Goal: Transaction & Acquisition: Download file/media

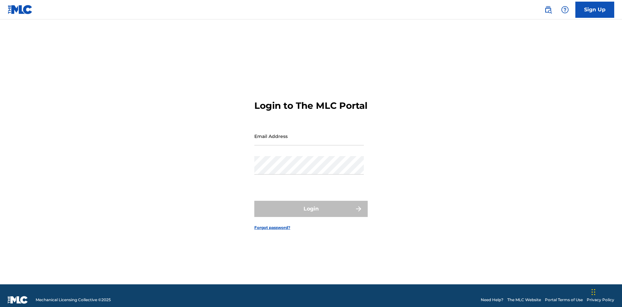
scroll to position [8, 0]
click at [309, 133] on input "Email Address" at bounding box center [310, 136] width 110 height 18
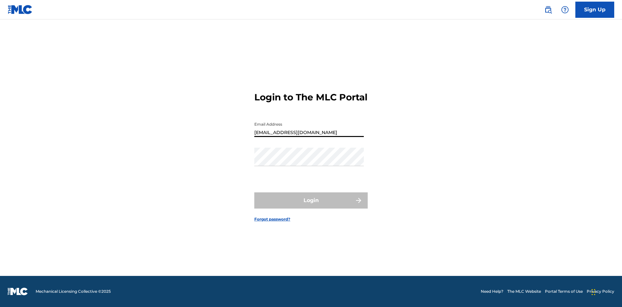
type input "[EMAIL_ADDRESS][DOMAIN_NAME]"
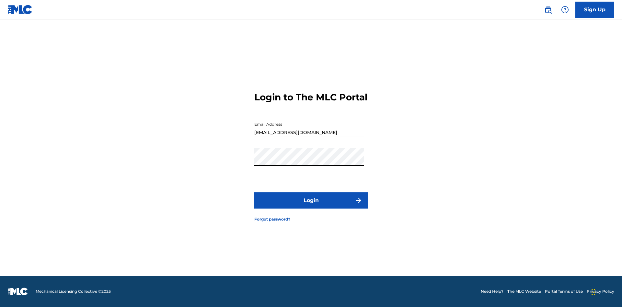
click at [311, 206] on button "Login" at bounding box center [311, 201] width 113 height 16
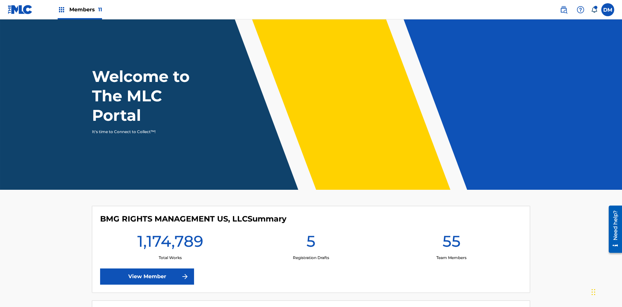
scroll to position [28, 0]
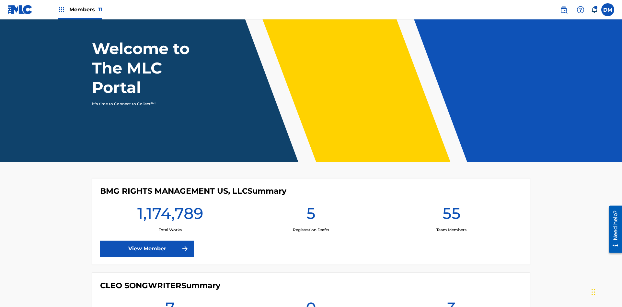
click at [80, 9] on span "Members 11" at bounding box center [85, 9] width 33 height 7
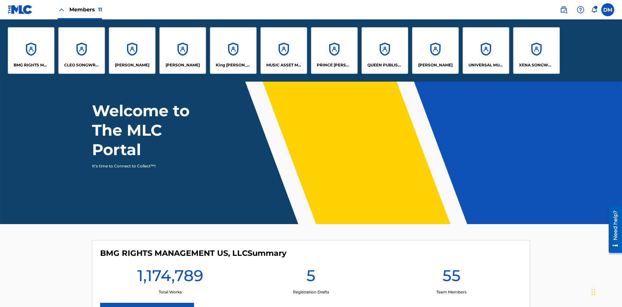
scroll to position [0, 0]
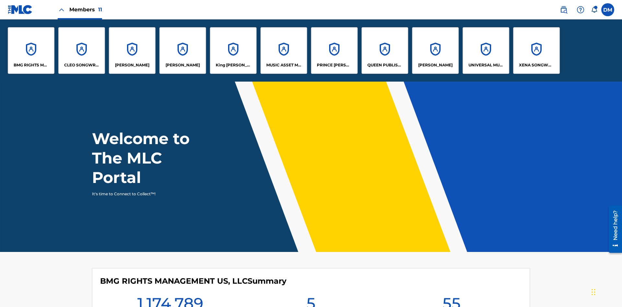
click at [486, 65] on p "UNIVERSAL MUSIC PUB GROUP" at bounding box center [486, 65] width 35 height 6
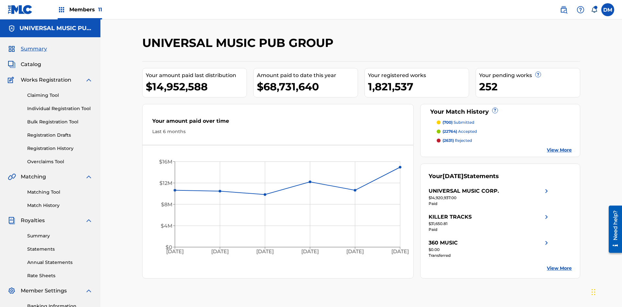
scroll to position [95, 0]
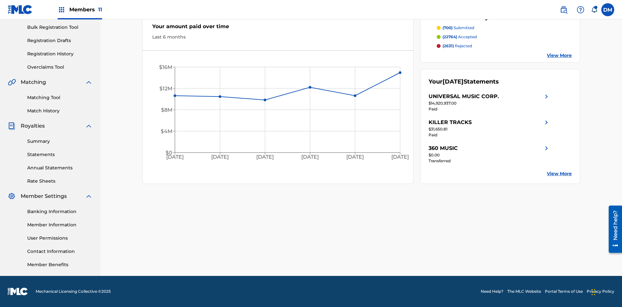
click at [60, 141] on link "Summary" at bounding box center [59, 141] width 65 height 7
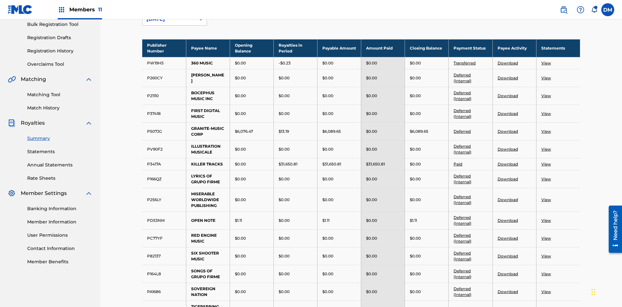
scroll to position [72, 0]
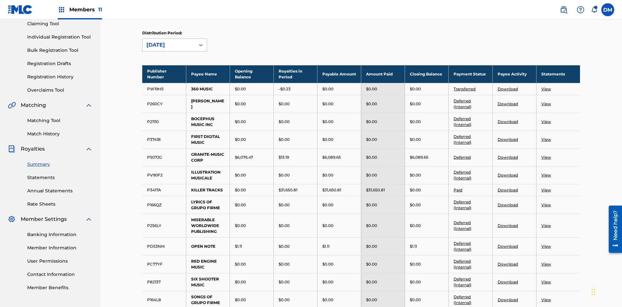
click at [169, 45] on div "[DATE]" at bounding box center [169, 45] width 45 height 8
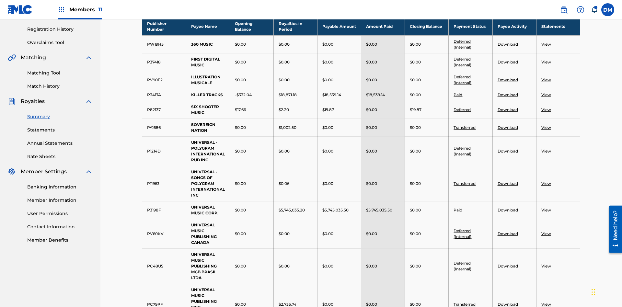
scroll to position [173, 0]
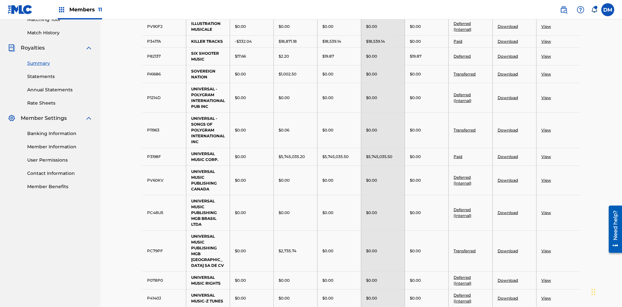
click at [458, 41] on link "Paid" at bounding box center [458, 41] width 9 height 5
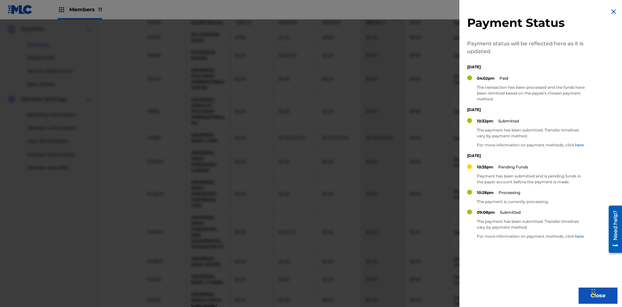
click at [614, 12] on img at bounding box center [614, 12] width 8 height 8
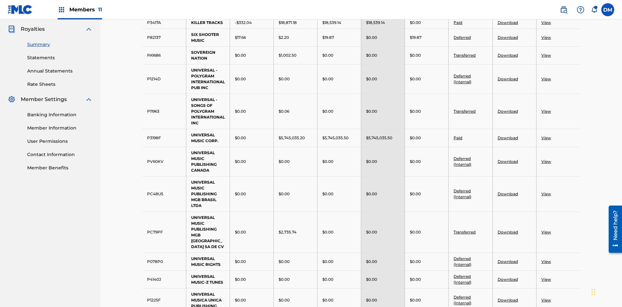
scroll to position [119, 0]
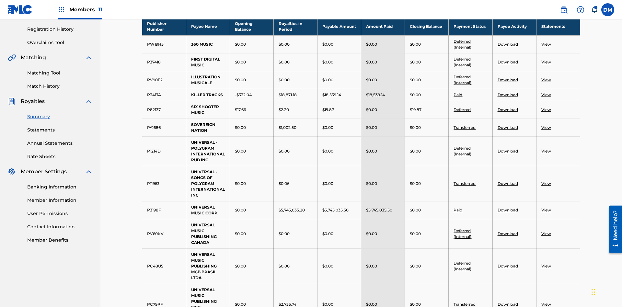
click at [463, 41] on link "Deferred (Internal)" at bounding box center [463, 44] width 18 height 11
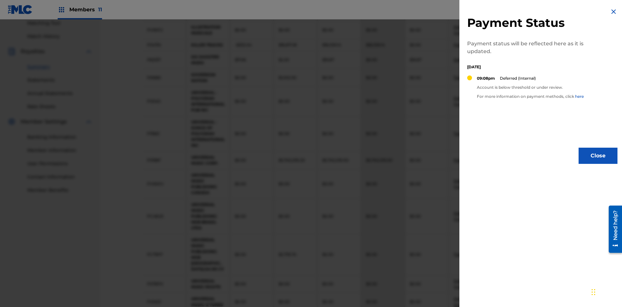
click at [614, 12] on img at bounding box center [614, 12] width 8 height 8
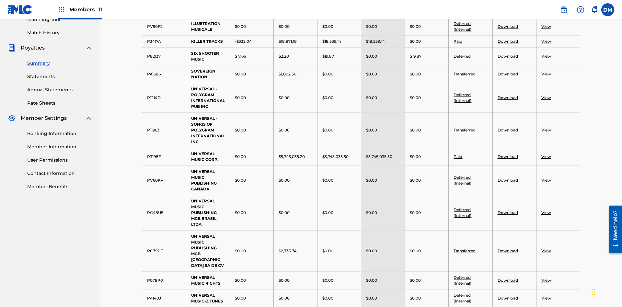
scroll to position [169, 0]
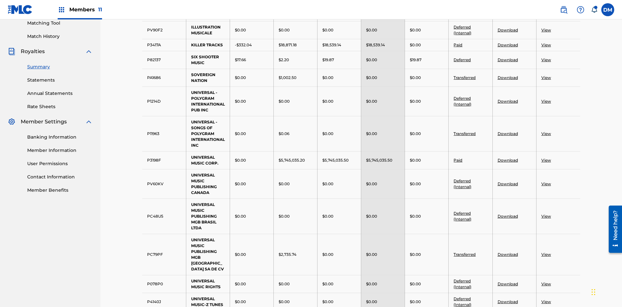
click at [508, 45] on link "Download" at bounding box center [508, 44] width 20 height 5
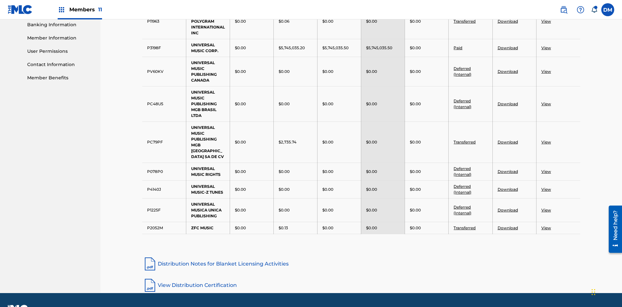
click at [508, 48] on link "Download" at bounding box center [508, 47] width 20 height 5
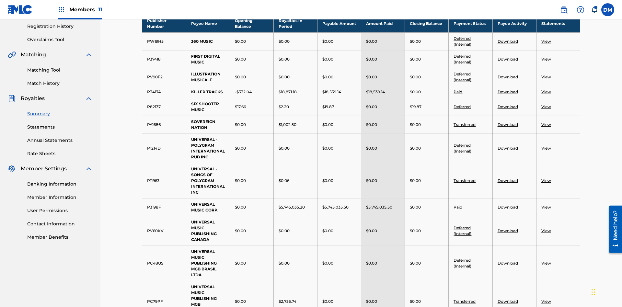
scroll to position [199, 0]
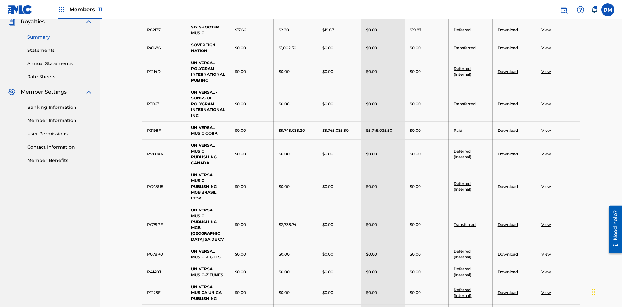
click at [546, 45] on link "View" at bounding box center [547, 47] width 10 height 5
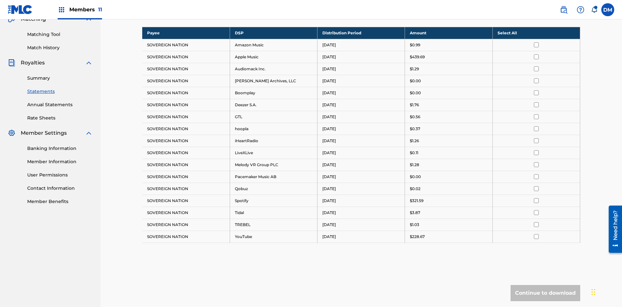
click at [537, 42] on input "checkbox" at bounding box center [536, 44] width 5 height 5
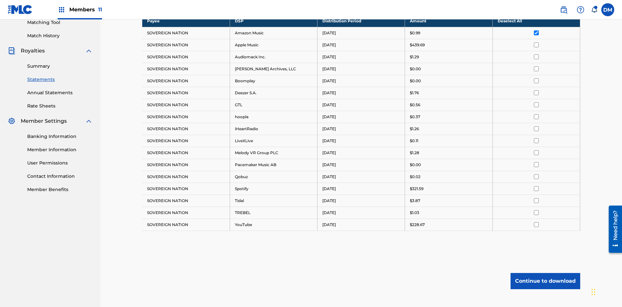
click at [537, 42] on input "checkbox" at bounding box center [536, 44] width 5 height 5
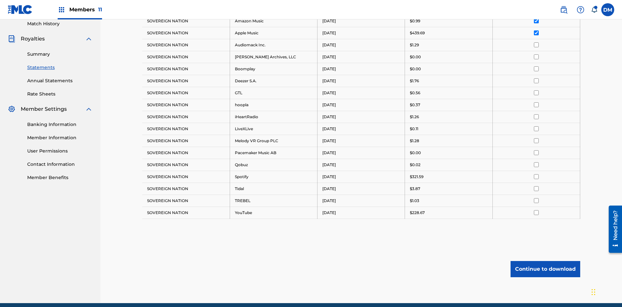
click at [537, 42] on input "checkbox" at bounding box center [536, 44] width 5 height 5
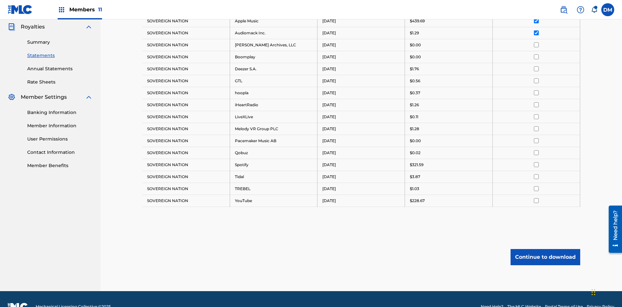
click at [537, 42] on input "checkbox" at bounding box center [536, 44] width 5 height 5
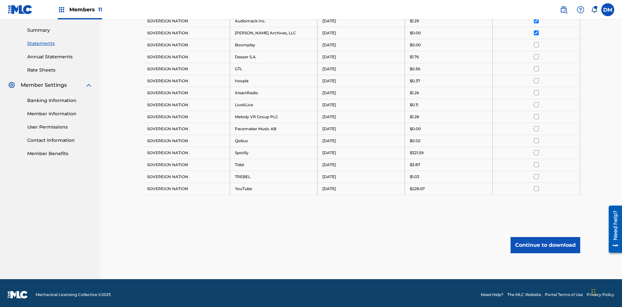
click at [537, 42] on input "checkbox" at bounding box center [536, 44] width 5 height 5
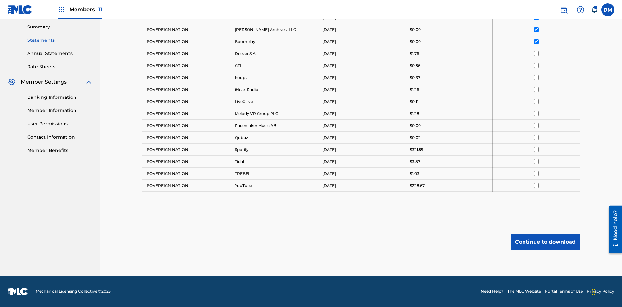
click at [537, 53] on input "checkbox" at bounding box center [536, 53] width 5 height 5
click at [537, 65] on input "checkbox" at bounding box center [536, 65] width 5 height 5
click at [537, 77] on input "checkbox" at bounding box center [536, 77] width 5 height 5
click at [537, 89] on input "checkbox" at bounding box center [536, 89] width 5 height 5
click at [537, 101] on input "checkbox" at bounding box center [536, 101] width 5 height 5
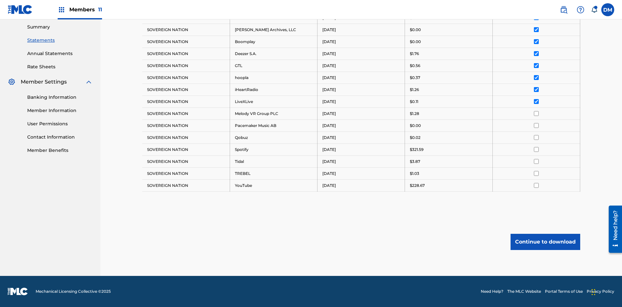
click at [537, 113] on input "checkbox" at bounding box center [536, 113] width 5 height 5
click at [537, 125] on input "checkbox" at bounding box center [536, 125] width 5 height 5
click at [537, 137] on input "checkbox" at bounding box center [536, 137] width 5 height 5
click at [537, 149] on input "checkbox" at bounding box center [536, 149] width 5 height 5
click at [537, 161] on input "checkbox" at bounding box center [536, 161] width 5 height 5
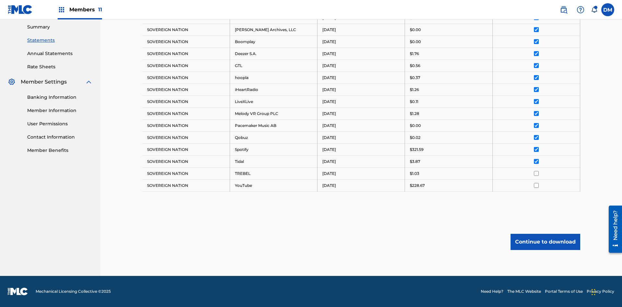
click at [537, 173] on input "checkbox" at bounding box center [536, 173] width 5 height 5
click at [537, 185] on input "checkbox" at bounding box center [536, 185] width 5 height 5
click at [546, 242] on button "Continue to download" at bounding box center [546, 242] width 70 height 16
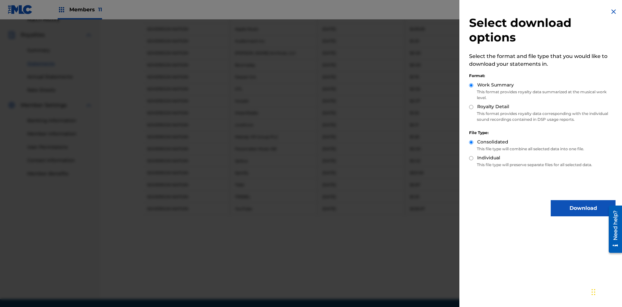
click at [584, 208] on button "Download" at bounding box center [583, 208] width 65 height 16
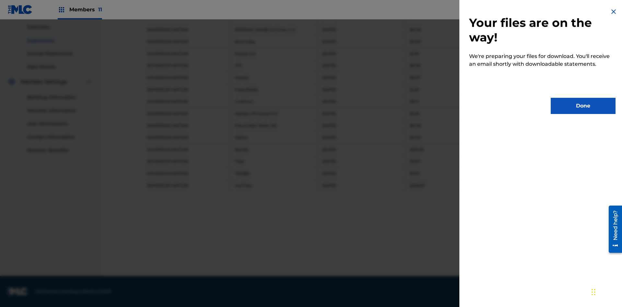
click at [584, 106] on button "Done" at bounding box center [583, 106] width 65 height 16
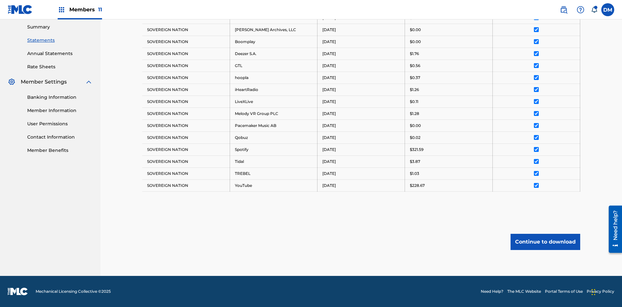
click at [60, 30] on link "Summary" at bounding box center [59, 27] width 65 height 7
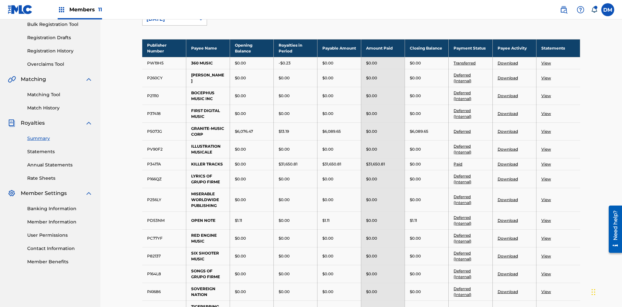
click at [169, 23] on div "[DATE]" at bounding box center [169, 19] width 45 height 8
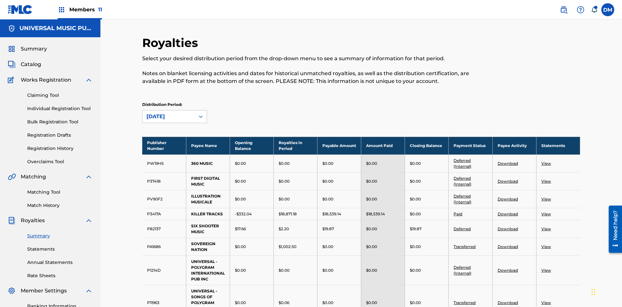
scroll to position [293, 0]
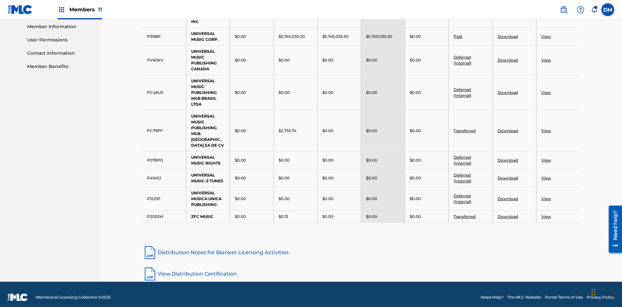
click at [546, 92] on link "View" at bounding box center [547, 92] width 10 height 5
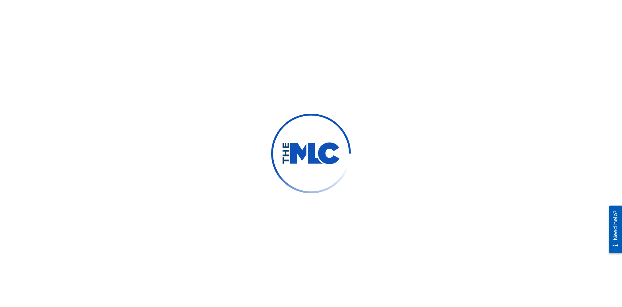
scroll to position [95, 0]
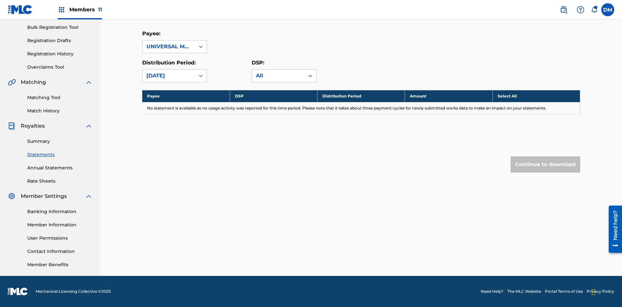
click at [60, 141] on link "Summary" at bounding box center [59, 141] width 65 height 7
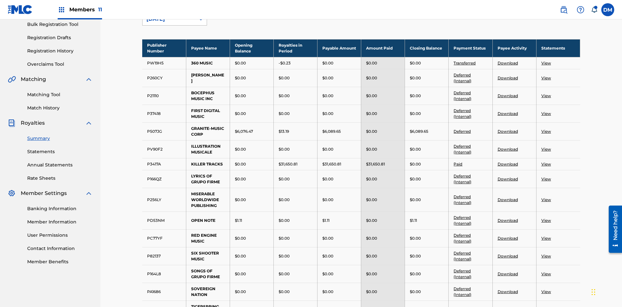
click at [169, 23] on div "[DATE]" at bounding box center [169, 19] width 45 height 8
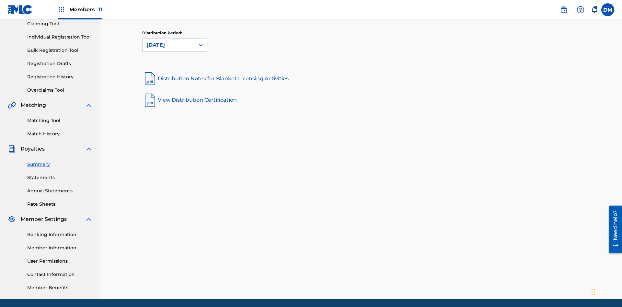
scroll to position [0, 0]
